Goal: Task Accomplishment & Management: Use online tool/utility

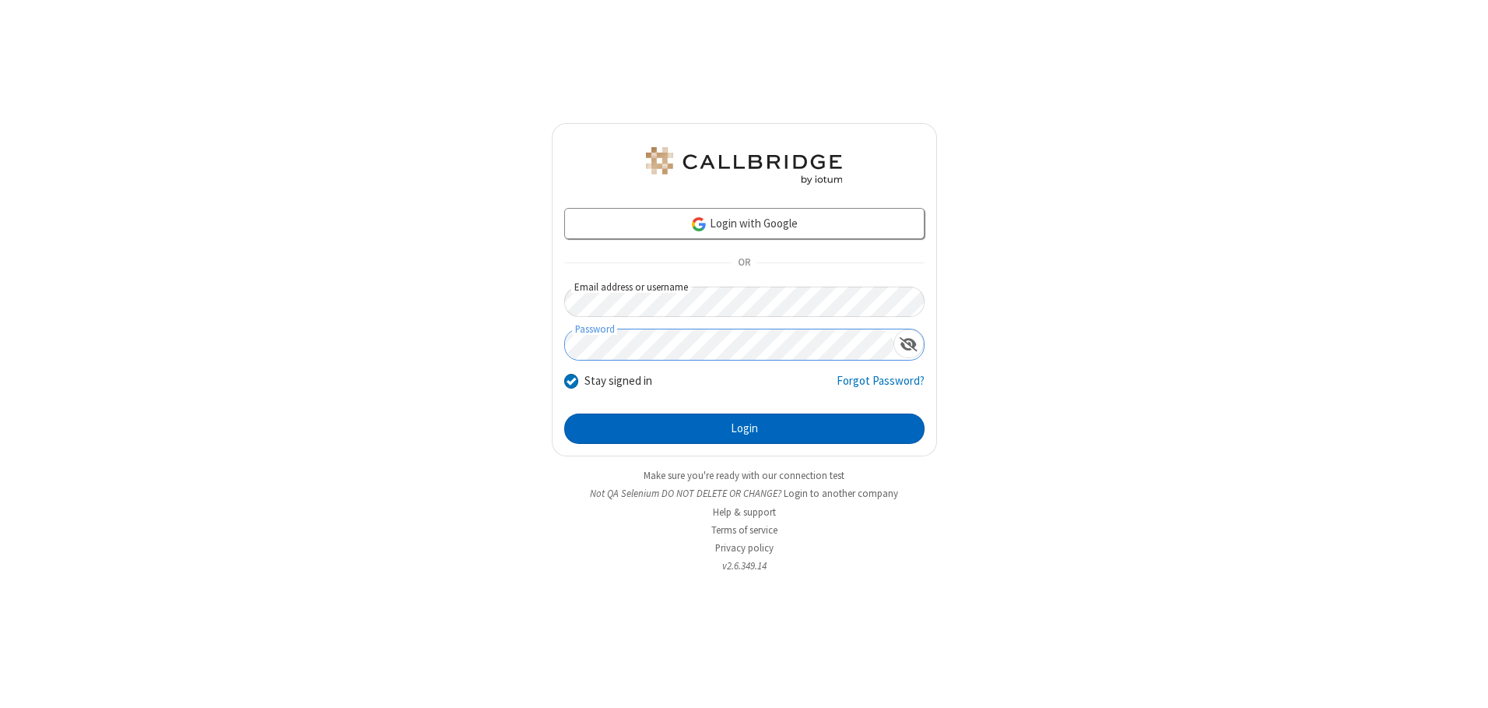
click at [744, 428] on button "Login" at bounding box center [744, 428] width 360 height 31
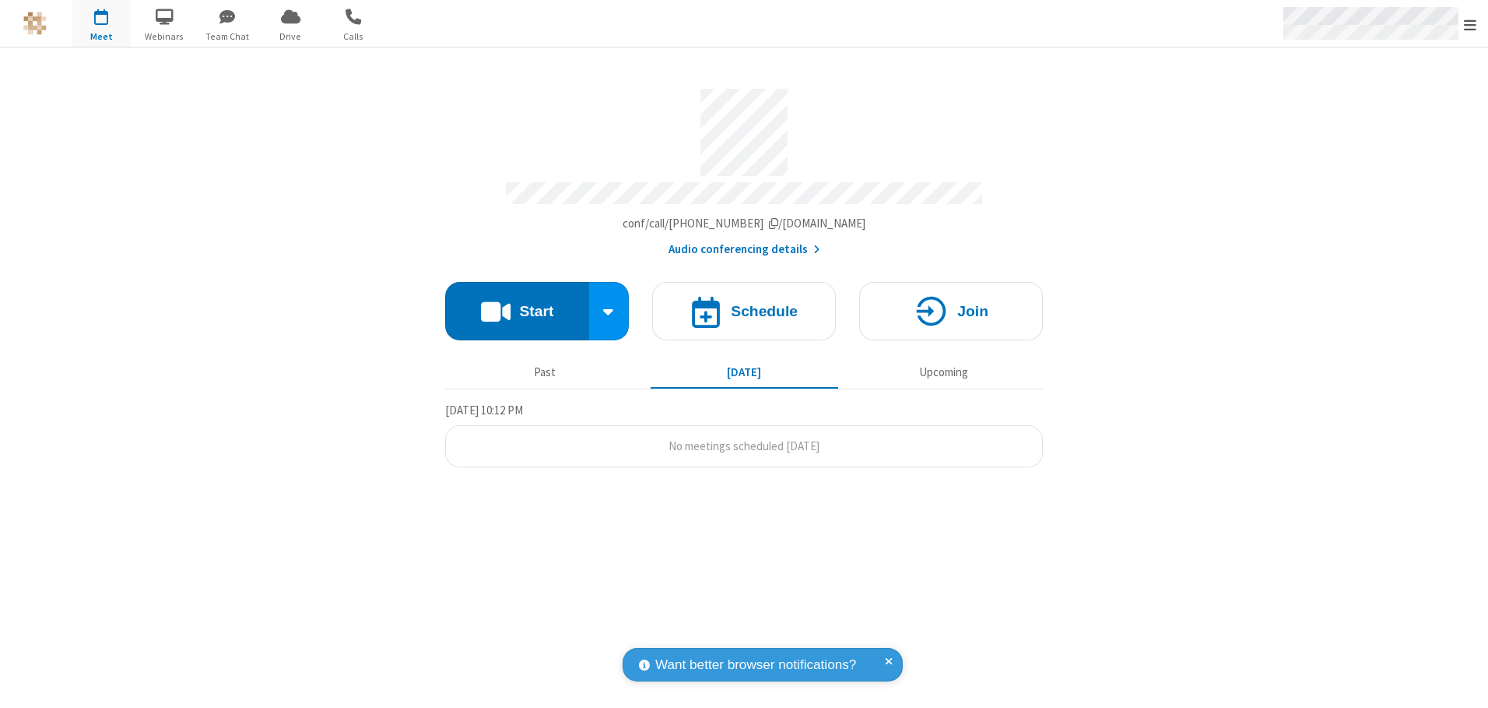
click at [1470, 24] on span "Open menu" at bounding box center [1470, 25] width 12 height 16
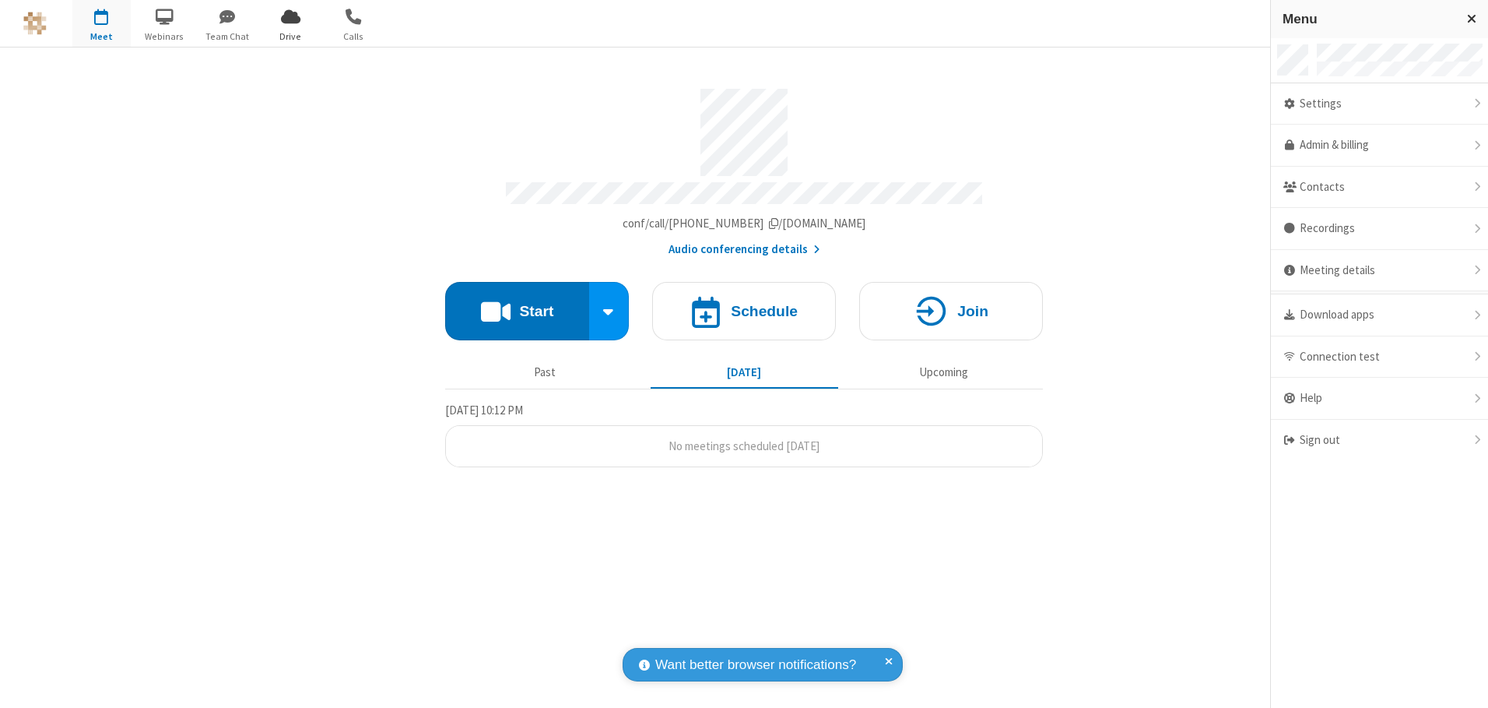
click at [290, 36] on span "Drive" at bounding box center [291, 37] width 58 height 14
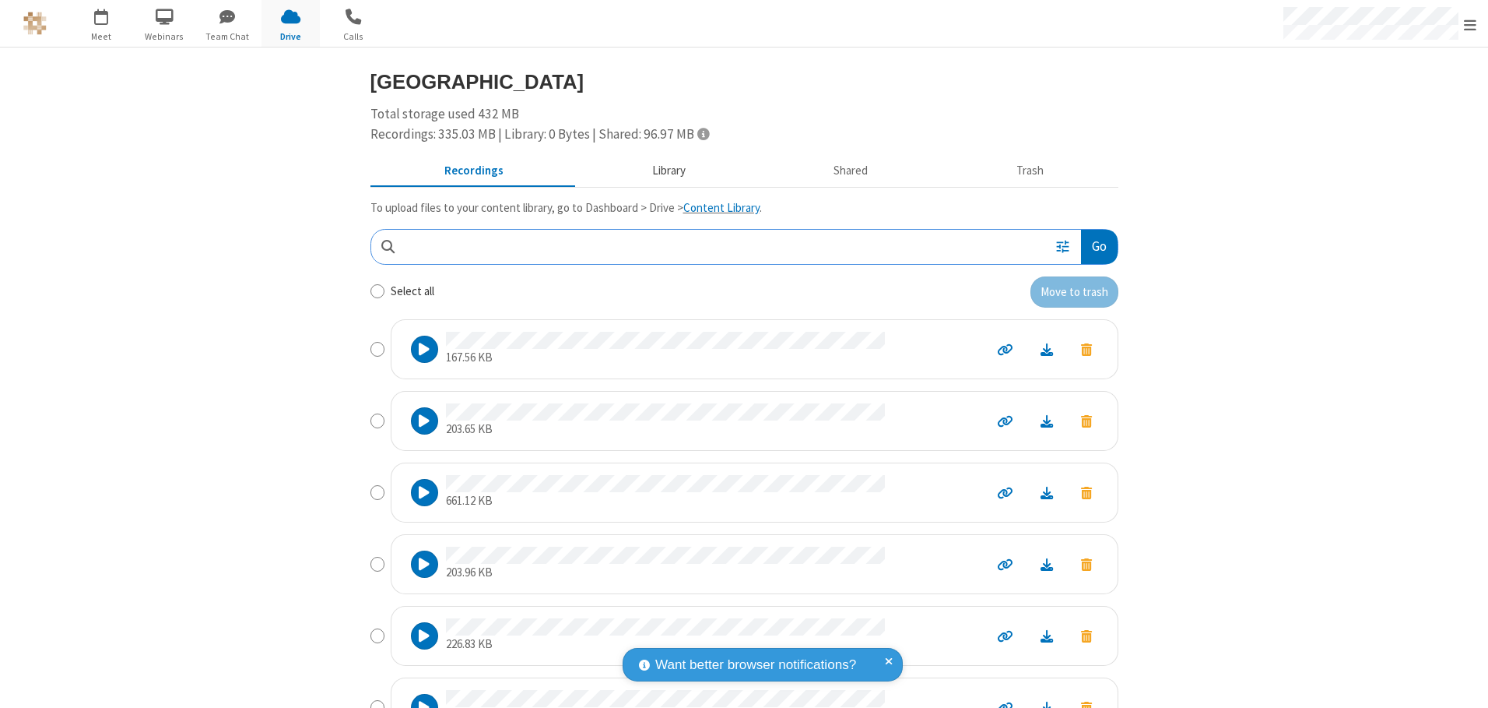
click at [661, 170] on button "Library" at bounding box center [669, 171] width 182 height 30
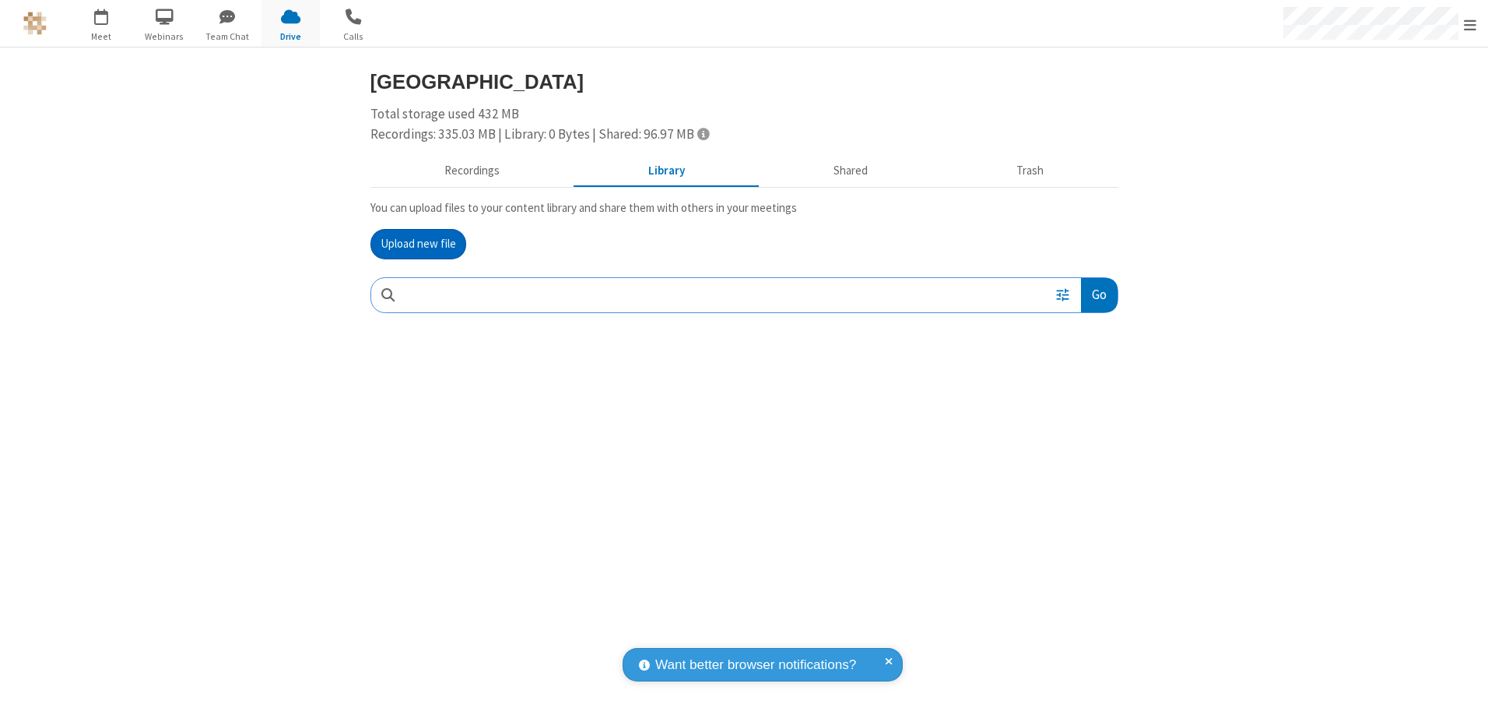
click at [418, 244] on button "Upload new file" at bounding box center [419, 244] width 96 height 31
click at [1086, 397] on span "Move to trash" at bounding box center [1086, 397] width 11 height 14
click at [1030, 170] on button "Trash" at bounding box center [1031, 171] width 176 height 30
